Goal: Task Accomplishment & Management: Use online tool/utility

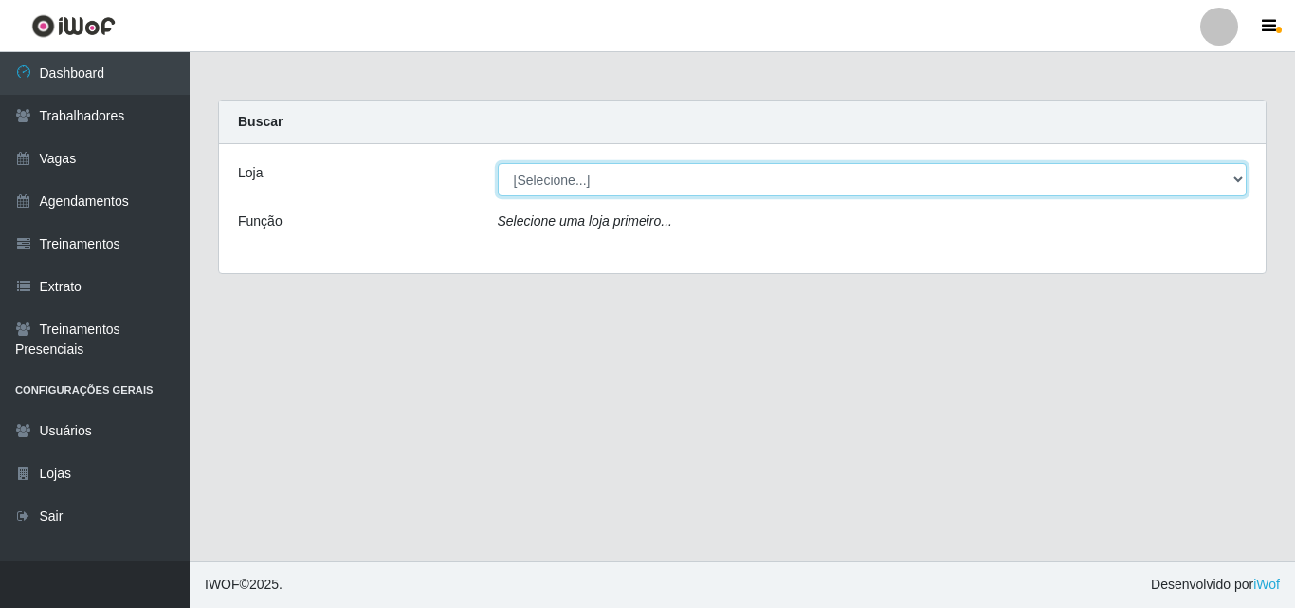
click at [577, 187] on select "[Selecione...] Supermercado Compre Bem - Itabaiana" at bounding box center [873, 179] width 750 height 33
select select "264"
click at [498, 163] on select "[Selecione...] Supermercado Compre Bem - Itabaiana" at bounding box center [873, 179] width 750 height 33
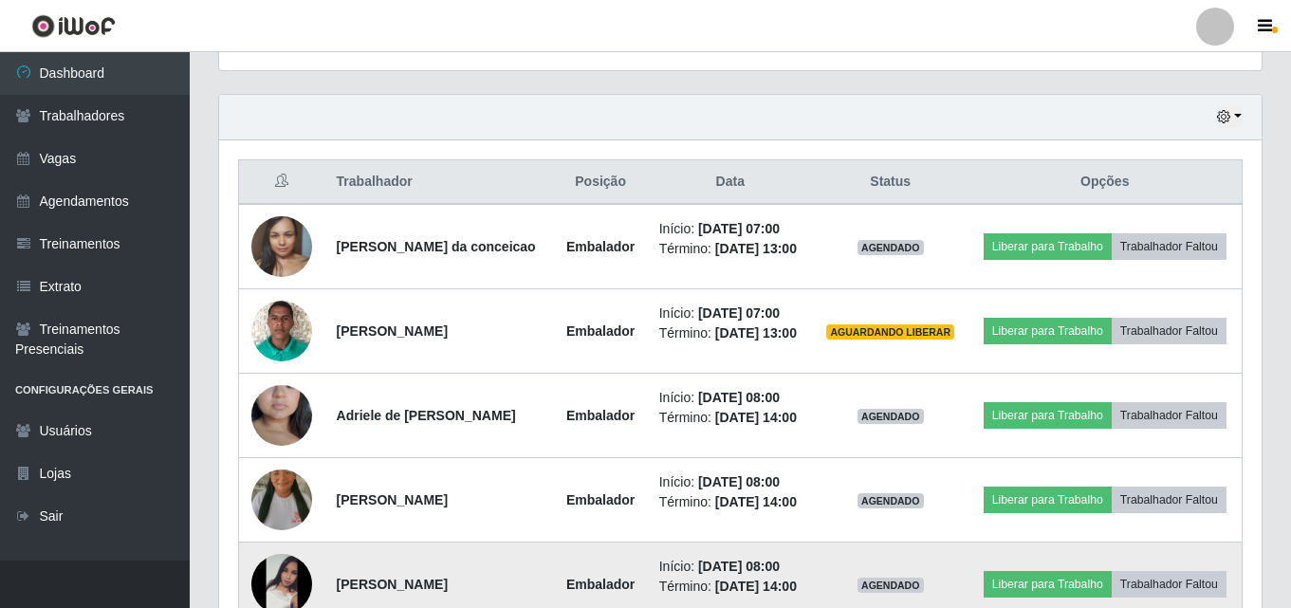
scroll to position [569, 0]
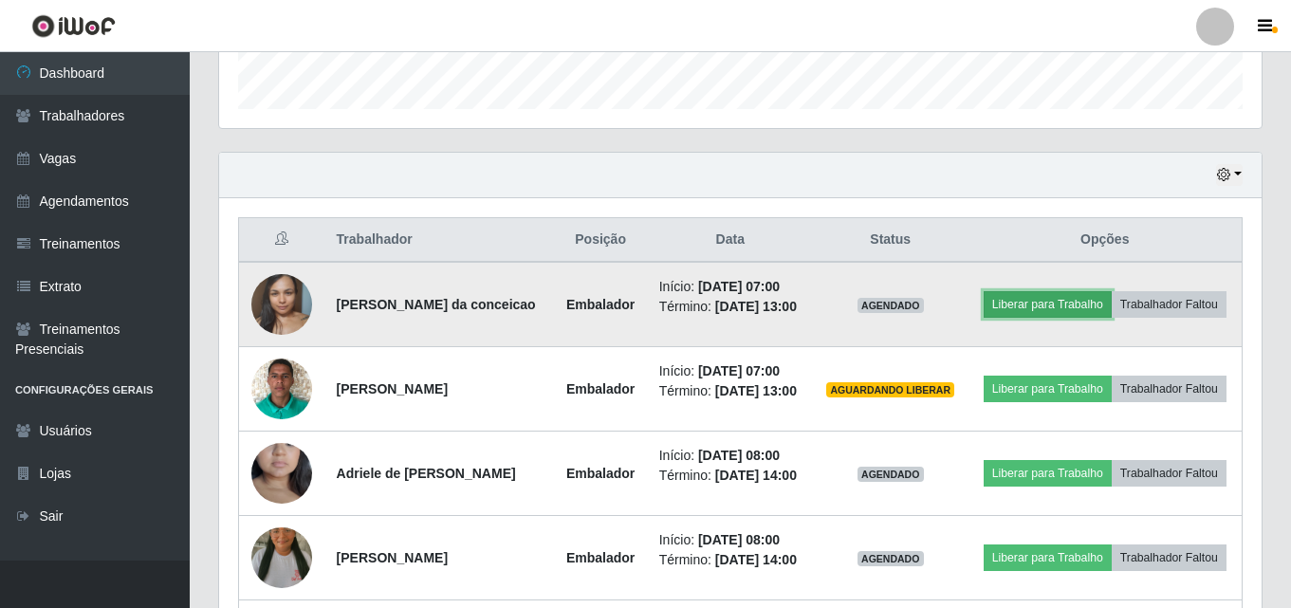
click at [1100, 294] on button "Liberar para Trabalho" at bounding box center [1047, 304] width 128 height 27
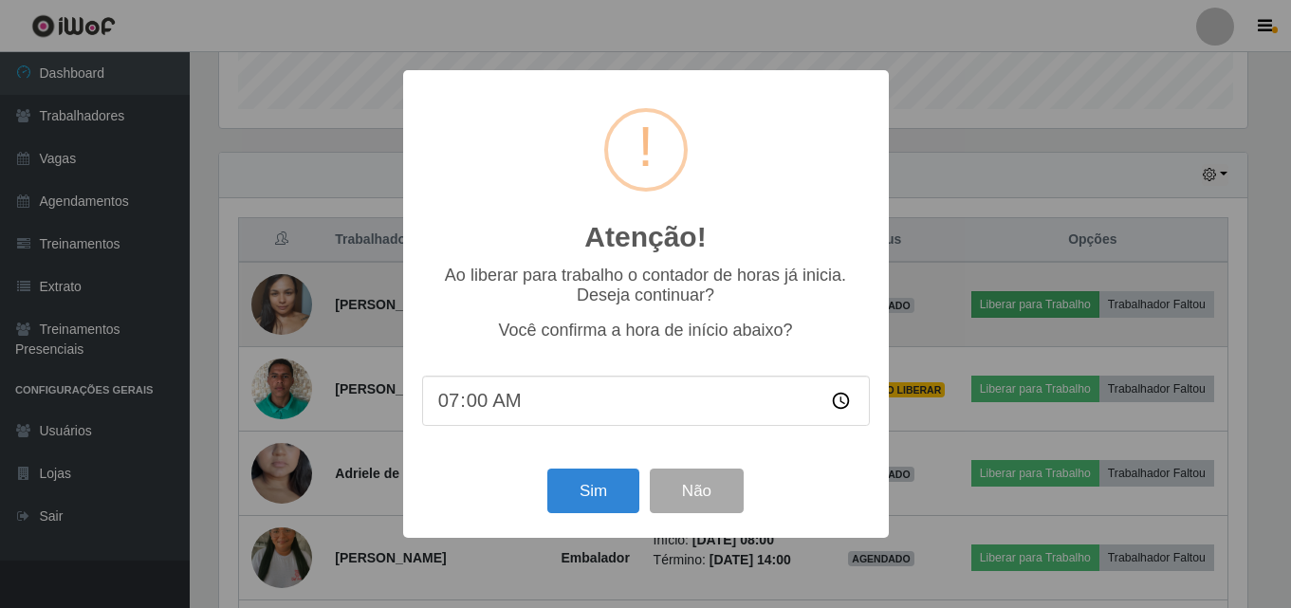
scroll to position [394, 1033]
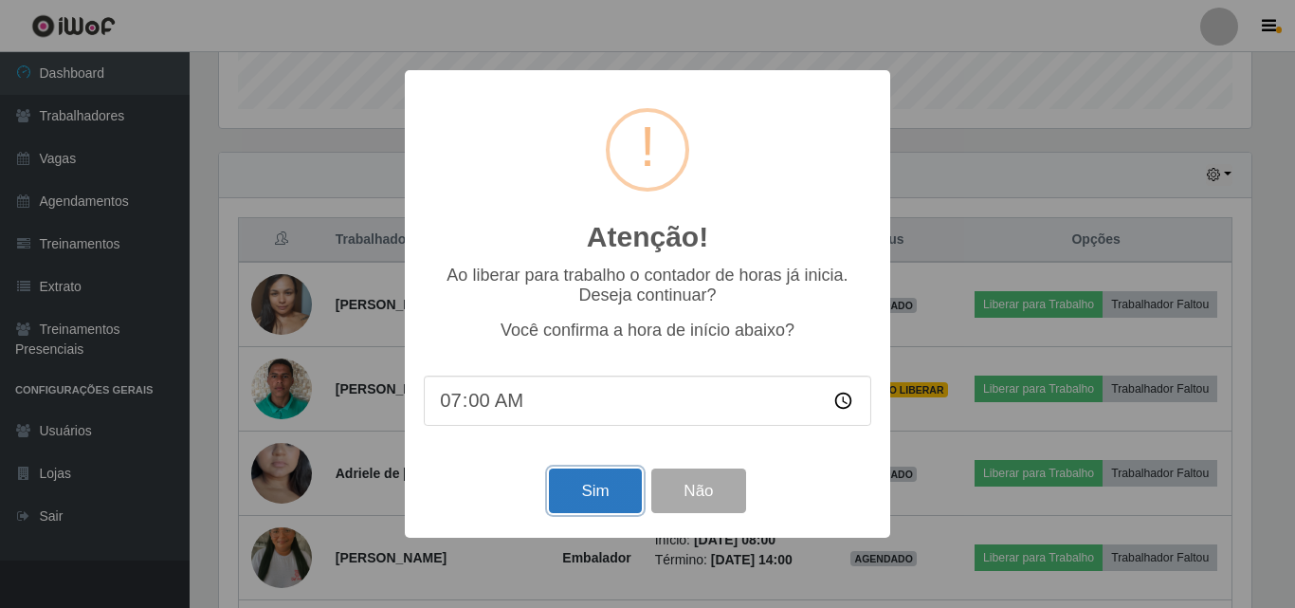
click at [608, 496] on button "Sim" at bounding box center [595, 490] width 92 height 45
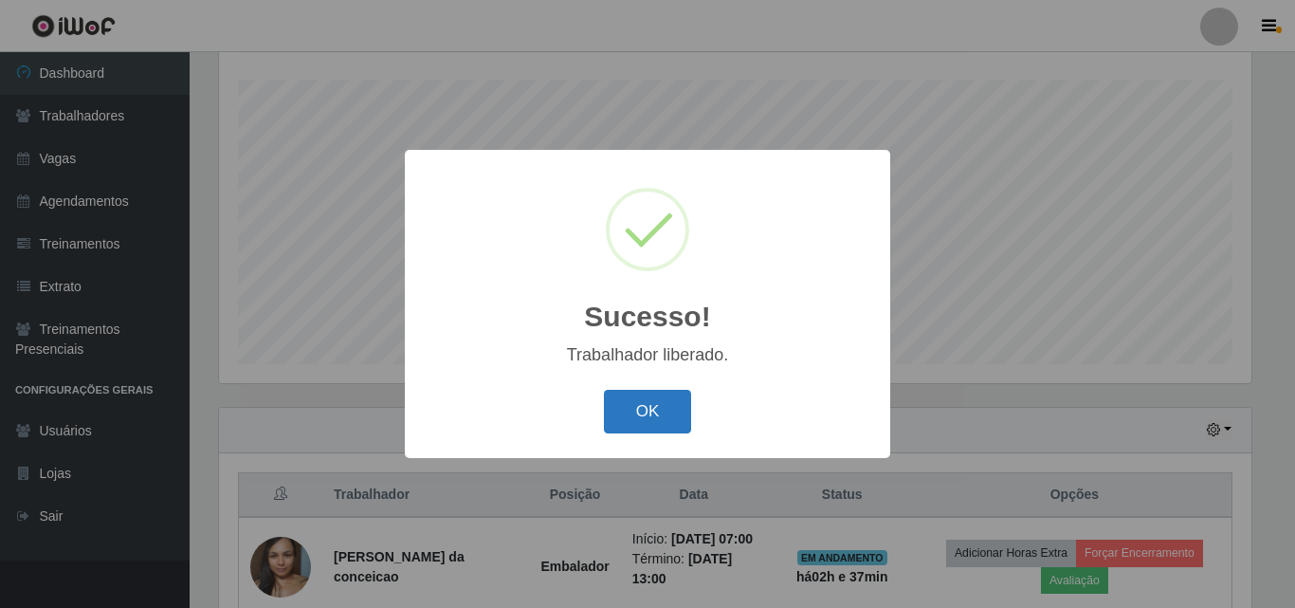
click at [651, 419] on button "OK" at bounding box center [648, 412] width 88 height 45
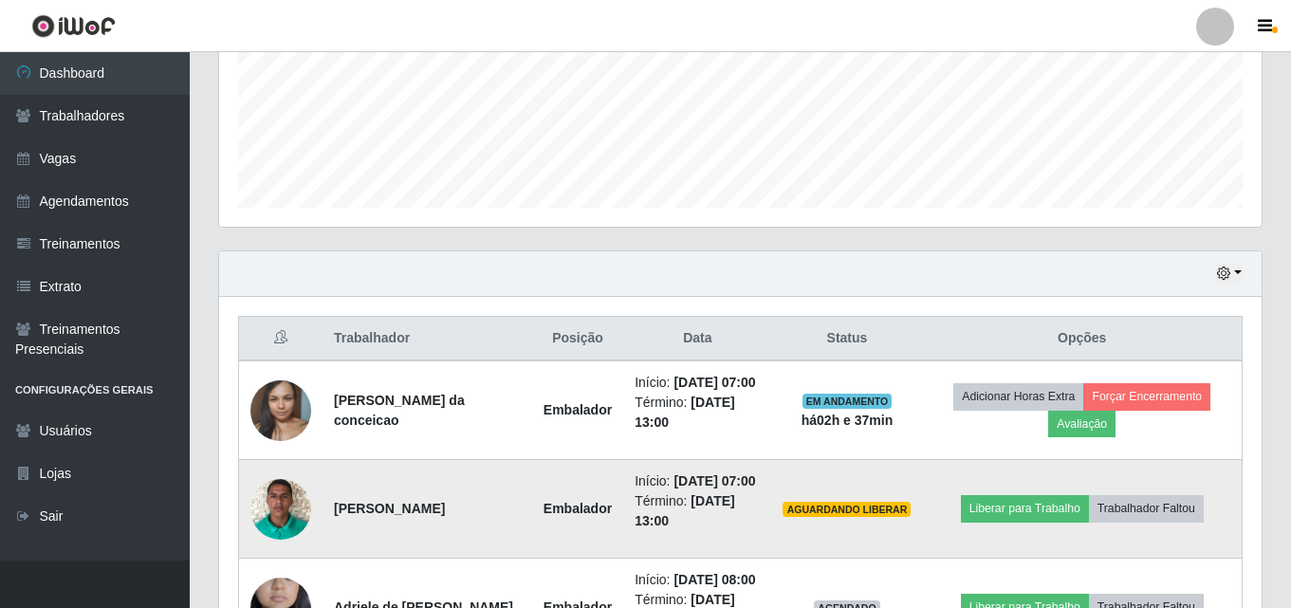
scroll to position [503, 0]
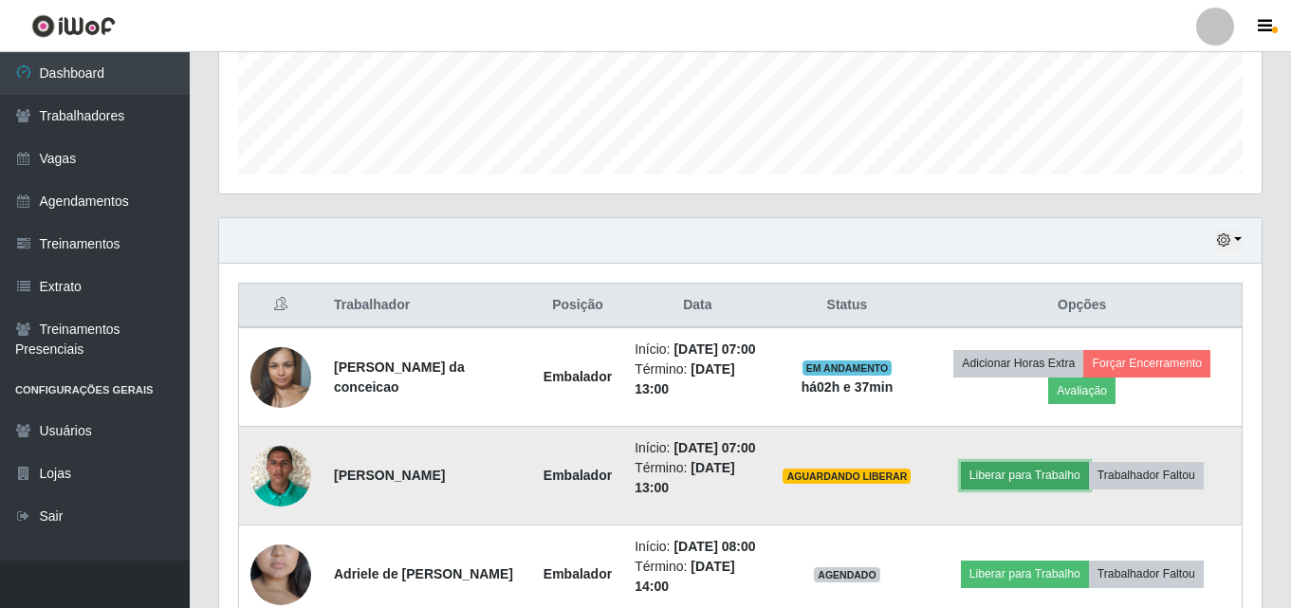
click at [1017, 488] on button "Liberar para Trabalho" at bounding box center [1025, 475] width 128 height 27
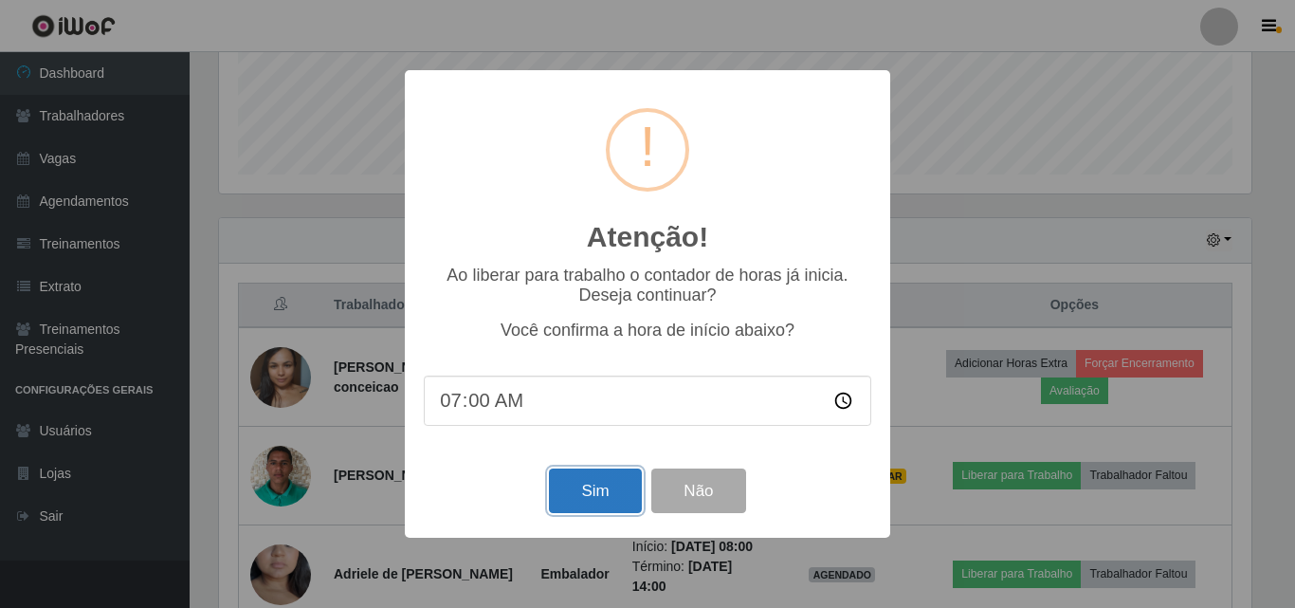
click at [596, 487] on button "Sim" at bounding box center [595, 490] width 92 height 45
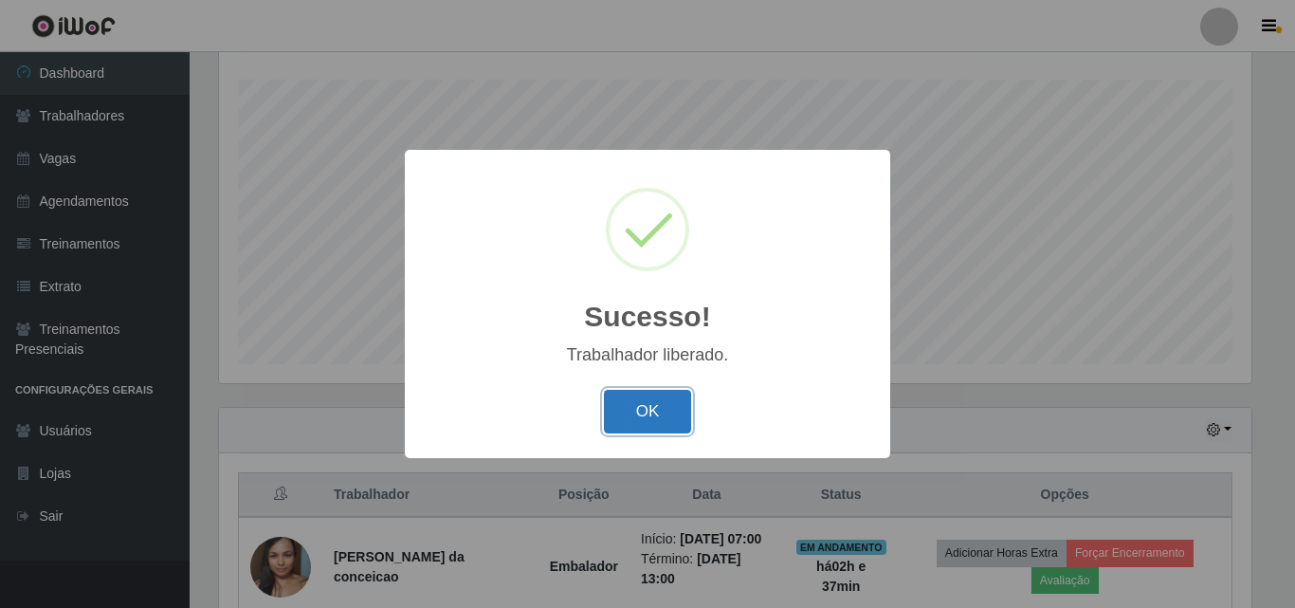
click at [687, 412] on button "OK" at bounding box center [648, 412] width 88 height 45
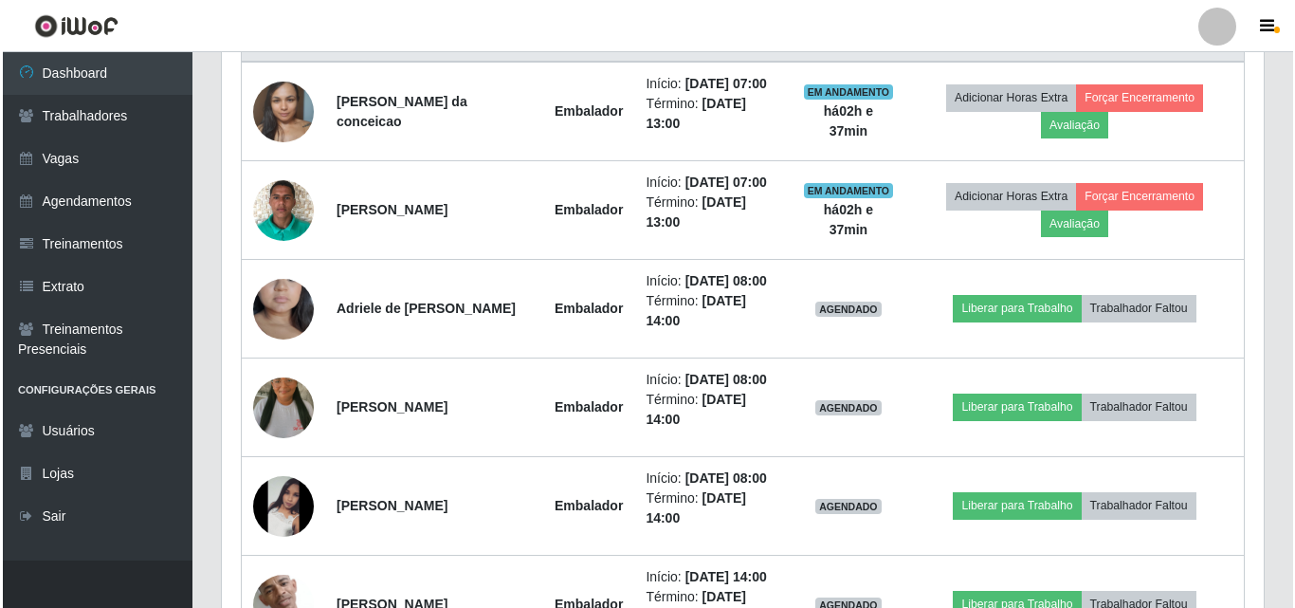
scroll to position [788, 0]
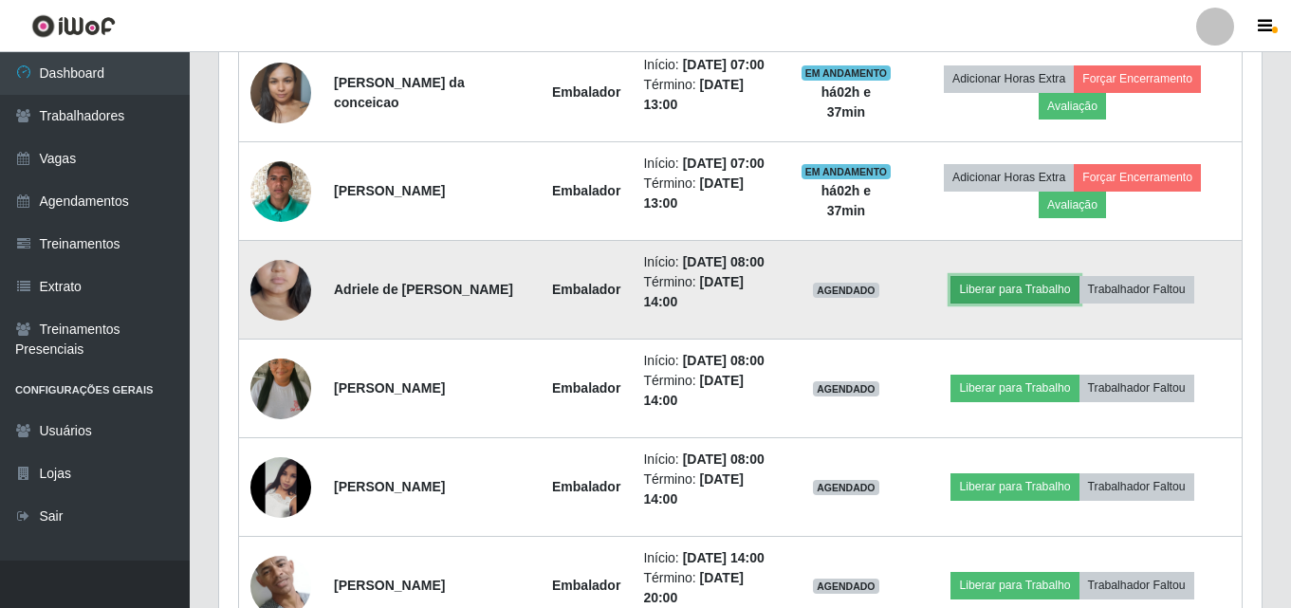
click at [1017, 294] on button "Liberar para Trabalho" at bounding box center [1014, 289] width 128 height 27
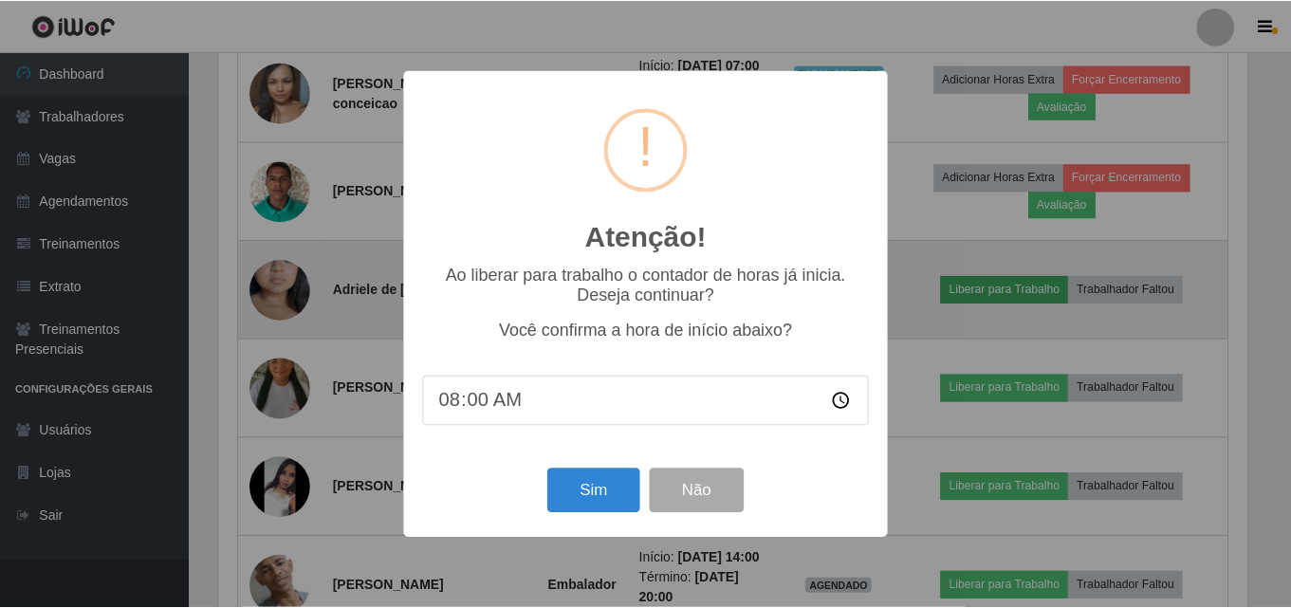
scroll to position [394, 1033]
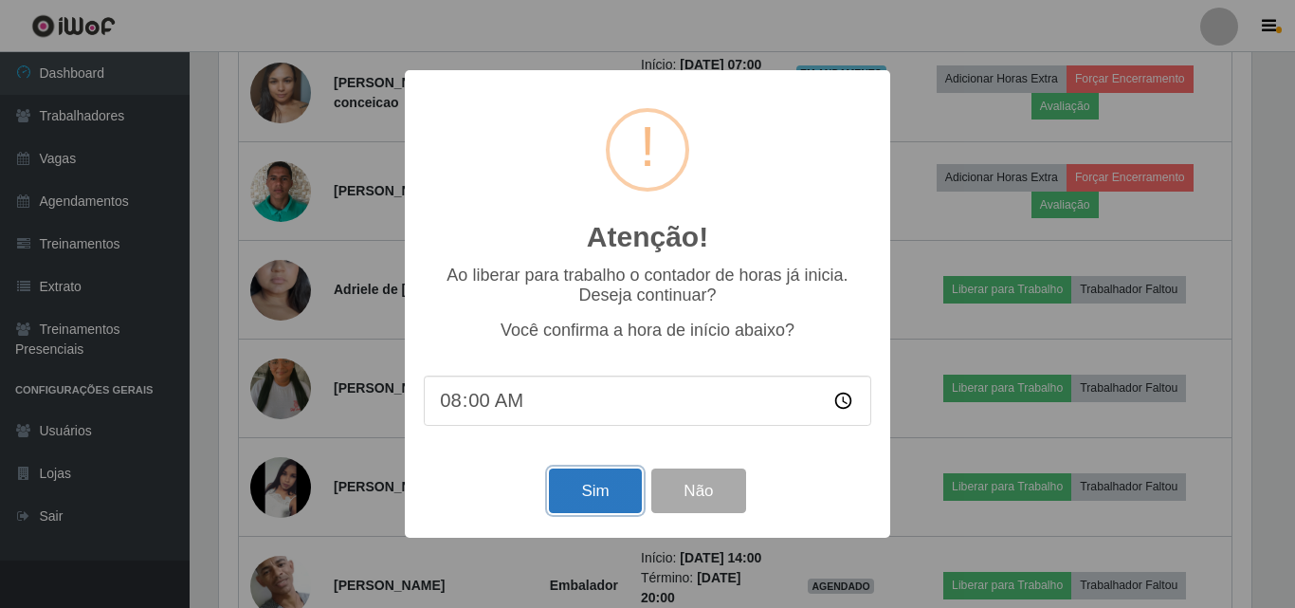
click at [602, 497] on button "Sim" at bounding box center [595, 490] width 92 height 45
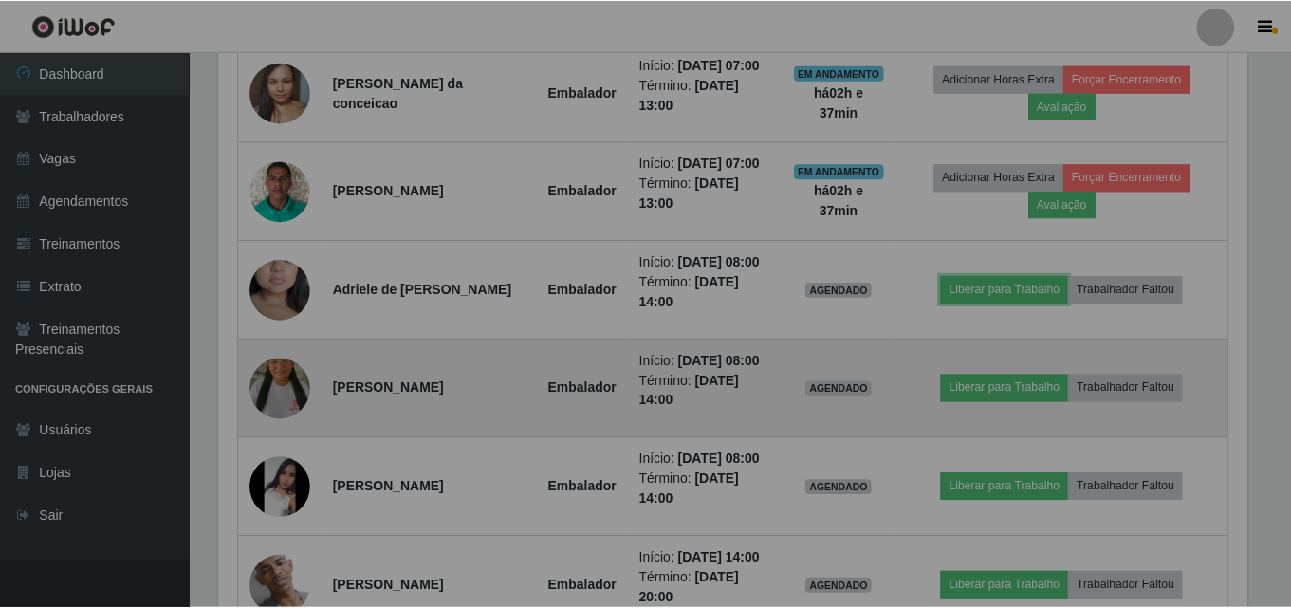
scroll to position [0, 0]
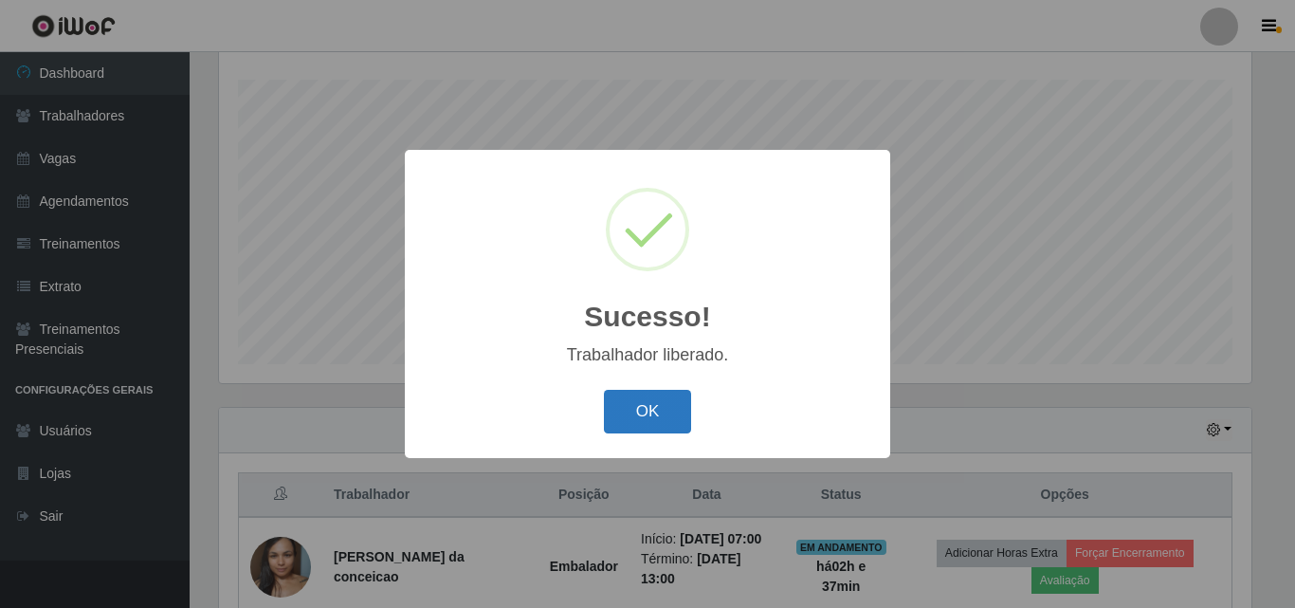
click at [604, 390] on button "OK" at bounding box center [648, 412] width 88 height 45
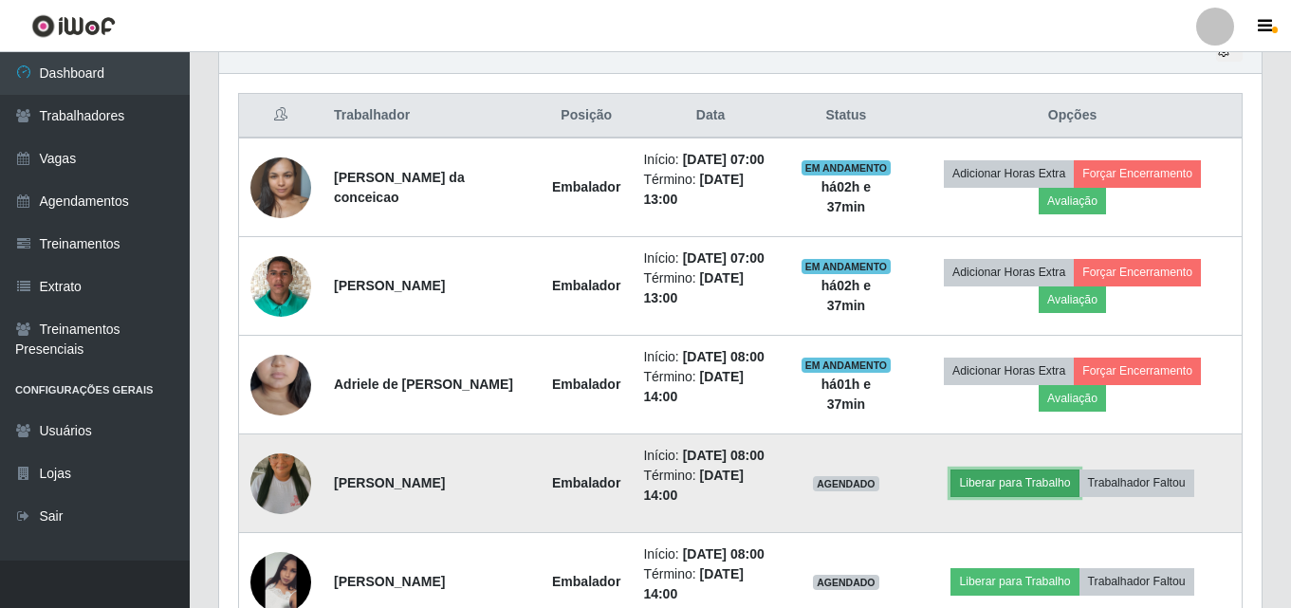
click at [996, 483] on button "Liberar para Trabalho" at bounding box center [1014, 482] width 128 height 27
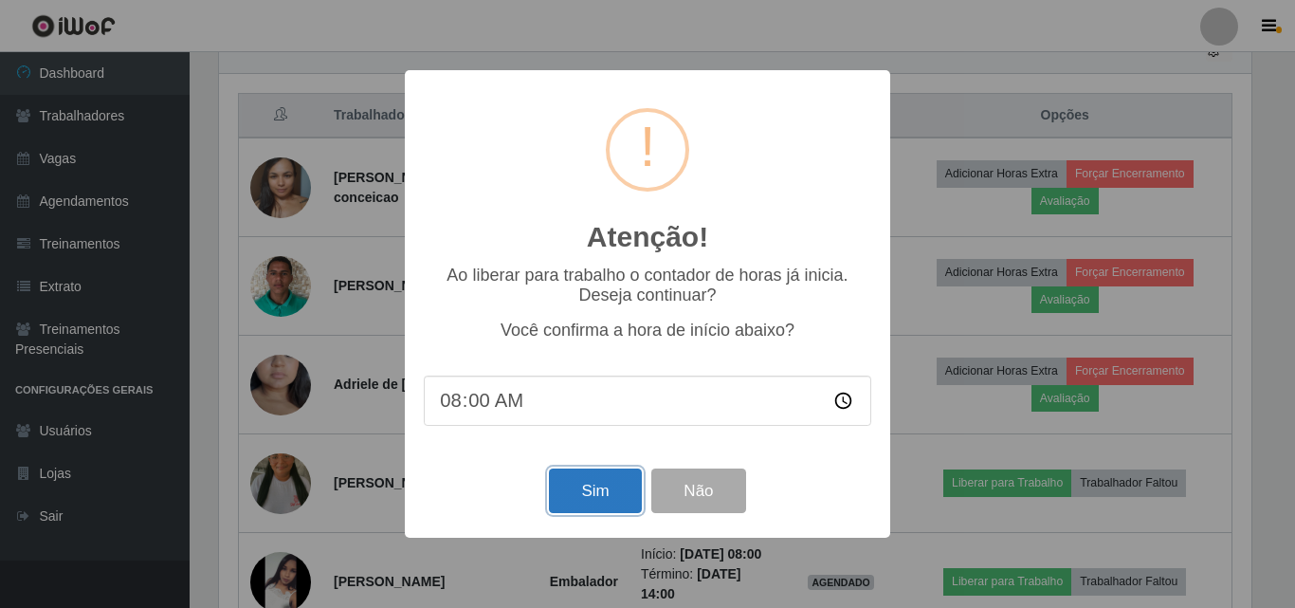
click at [588, 490] on button "Sim" at bounding box center [595, 490] width 92 height 45
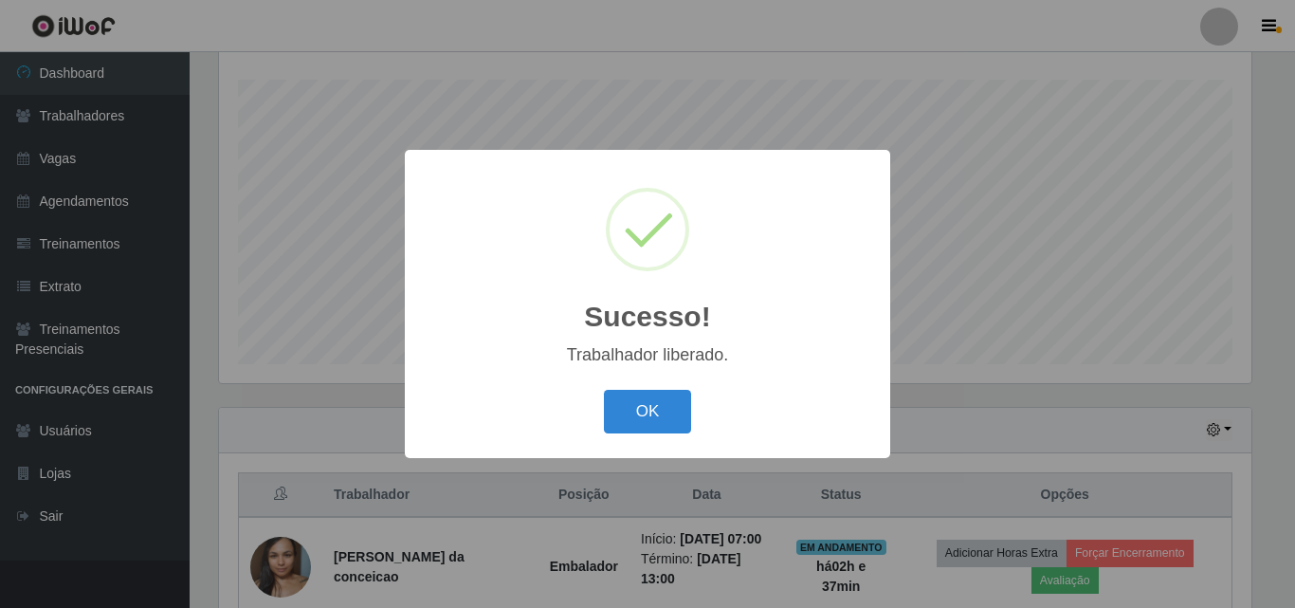
click at [604, 390] on button "OK" at bounding box center [648, 412] width 88 height 45
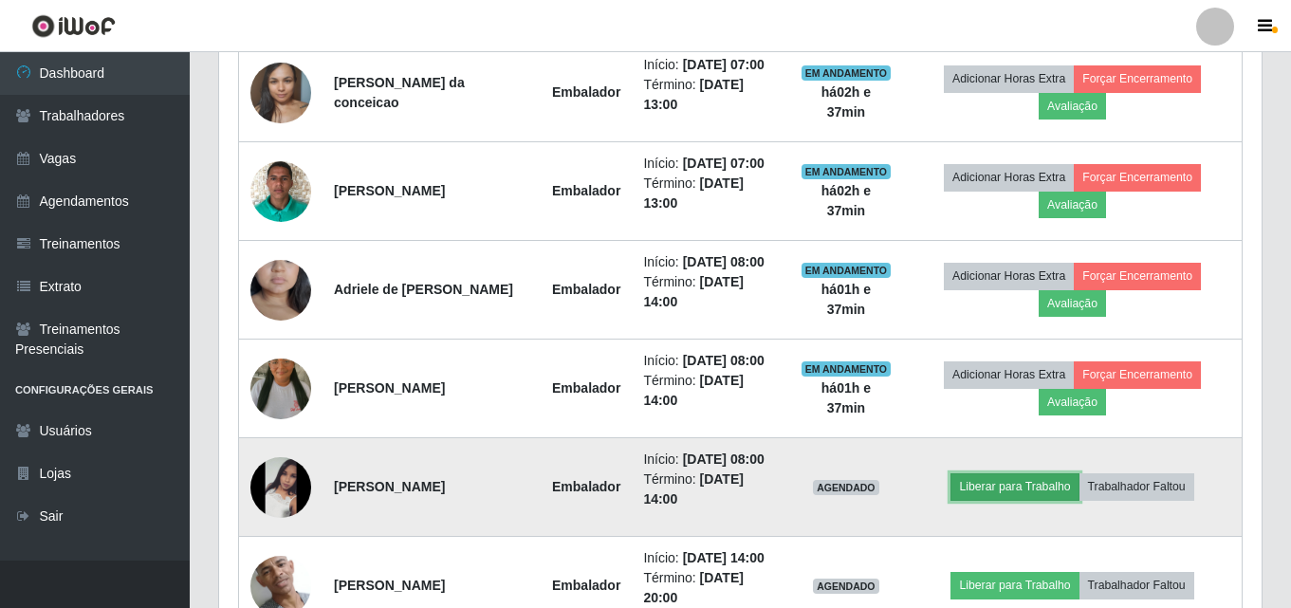
click at [1013, 478] on button "Liberar para Trabalho" at bounding box center [1014, 486] width 128 height 27
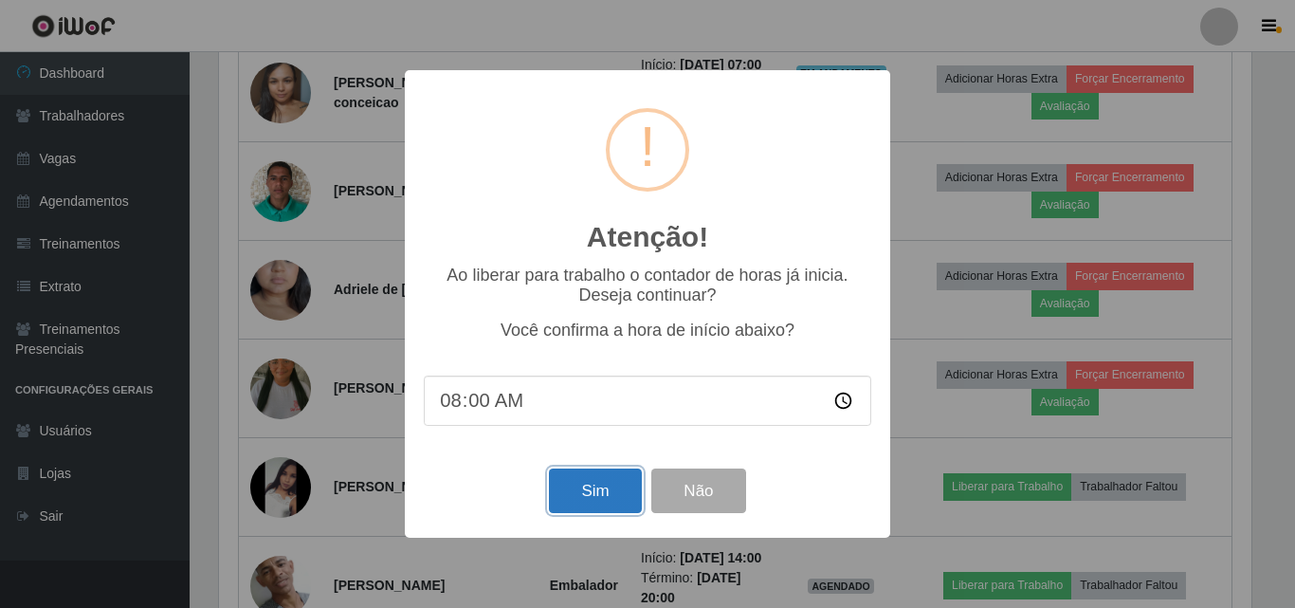
click at [593, 480] on button "Sim" at bounding box center [595, 490] width 92 height 45
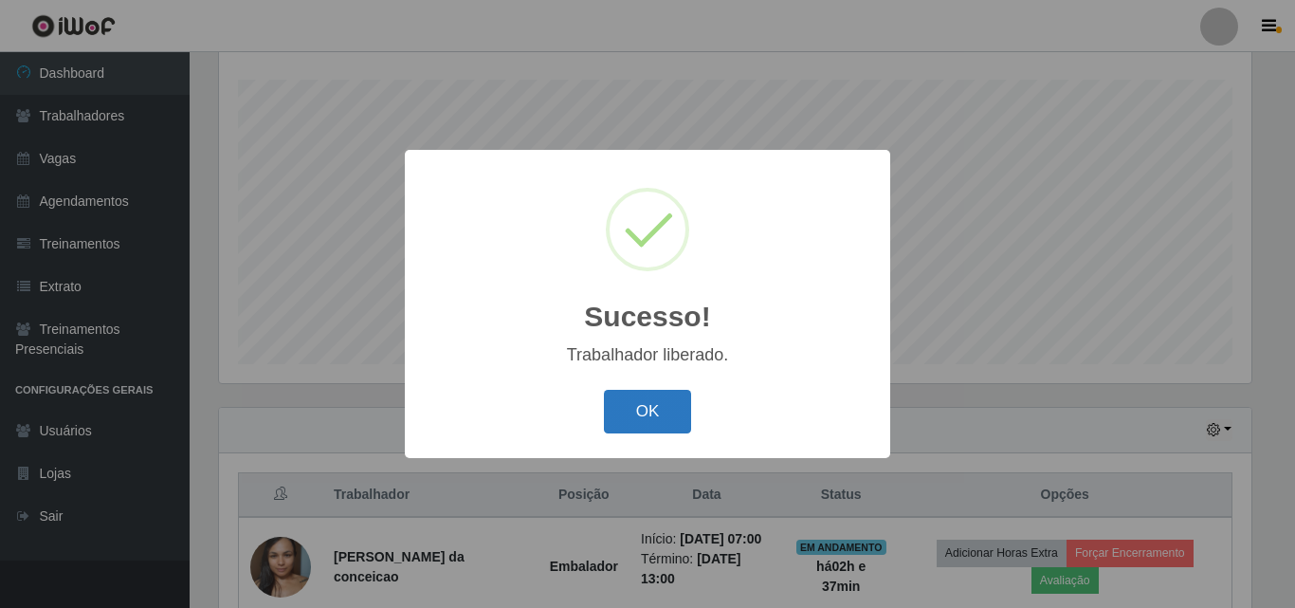
click at [633, 418] on button "OK" at bounding box center [648, 412] width 88 height 45
